Goal: Task Accomplishment & Management: Use online tool/utility

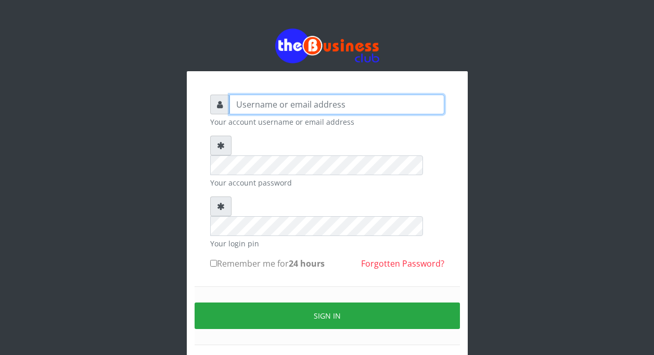
type input "TycTelecom"
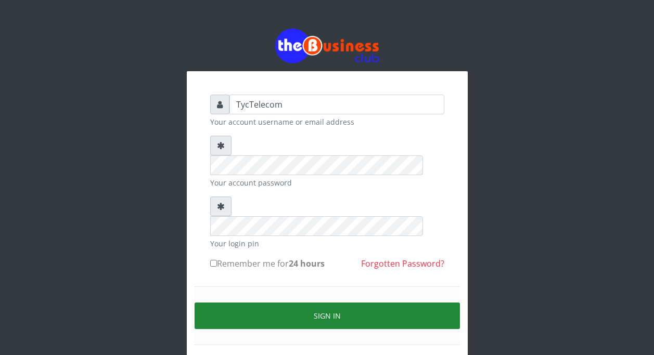
click at [328, 303] on button "Sign in" at bounding box center [326, 316] width 265 height 27
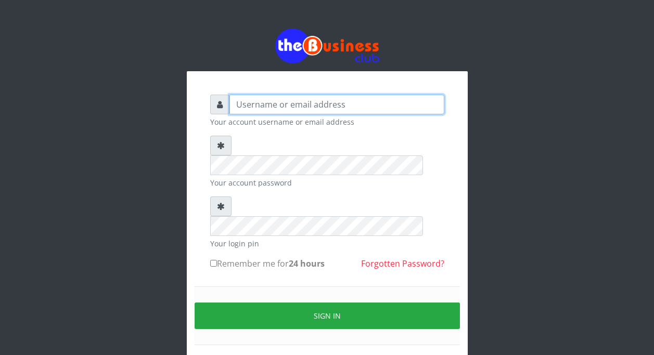
type input "TycTelecom"
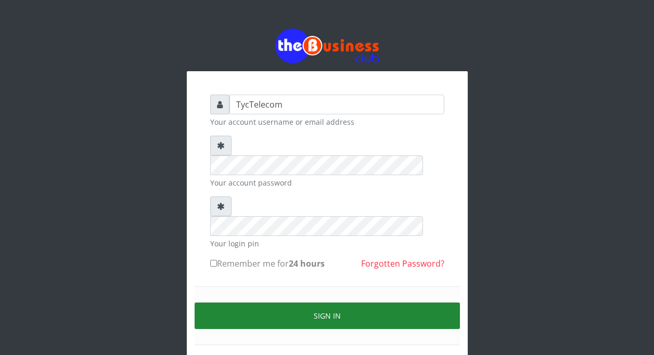
click at [318, 303] on button "Sign in" at bounding box center [326, 316] width 265 height 27
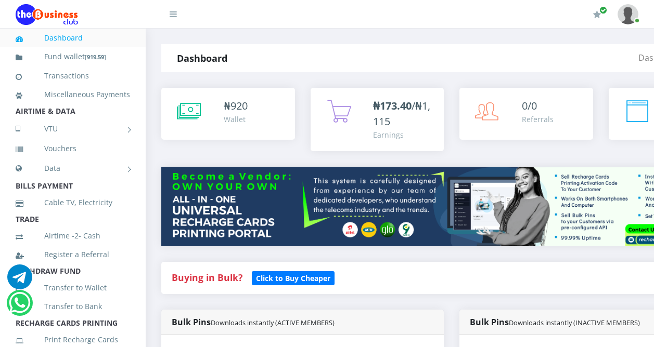
click at [172, 12] on icon at bounding box center [173, 14] width 7 height 8
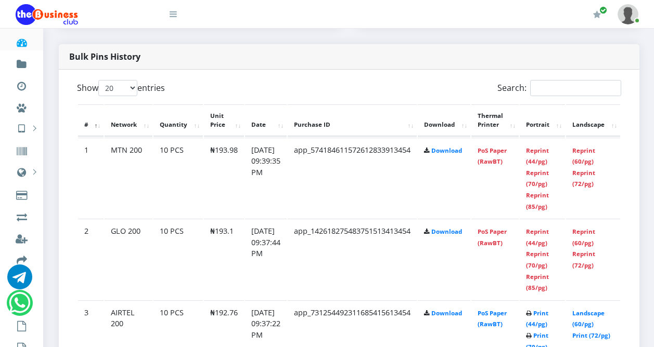
scroll to position [541, 0]
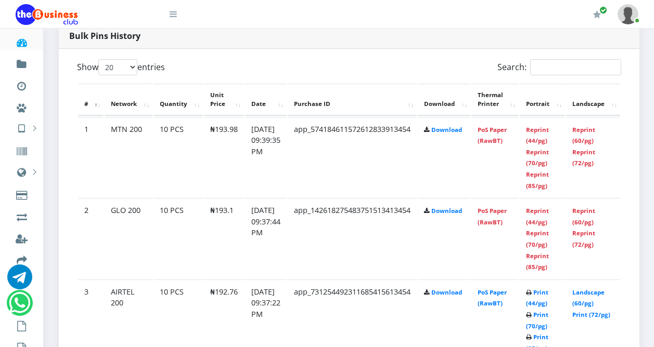
click at [505, 137] on td "PoS Paper (RawBT)" at bounding box center [494, 157] width 47 height 81
click at [506, 139] on link "PoS Paper (RawBT)" at bounding box center [491, 135] width 29 height 19
click at [507, 217] on td "PoS Paper (RawBT)" at bounding box center [494, 238] width 47 height 81
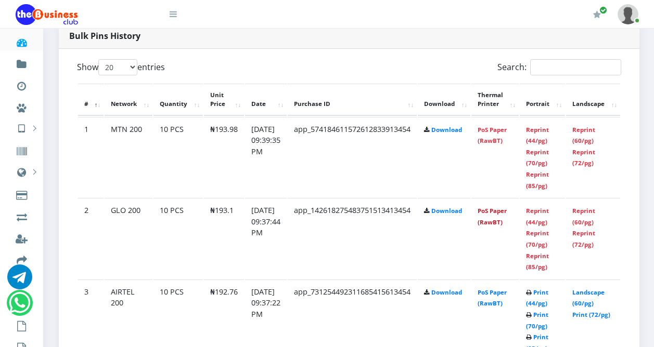
click at [506, 226] on link "PoS Paper (RawBT)" at bounding box center [491, 216] width 29 height 19
click at [507, 198] on td "PoS Paper (RawBT)" at bounding box center [494, 157] width 47 height 81
click at [506, 303] on link "PoS Paper (RawBT)" at bounding box center [491, 298] width 29 height 19
